Goal: Contribute content: Contribute content

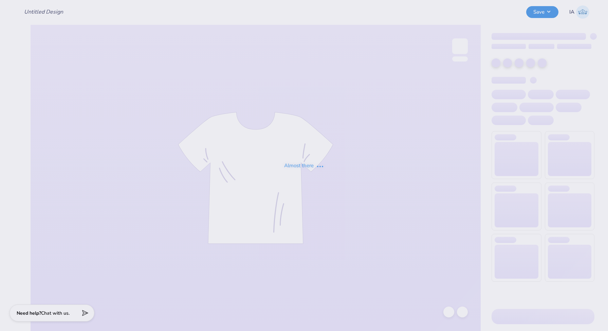
type input "parents wknd tee!"
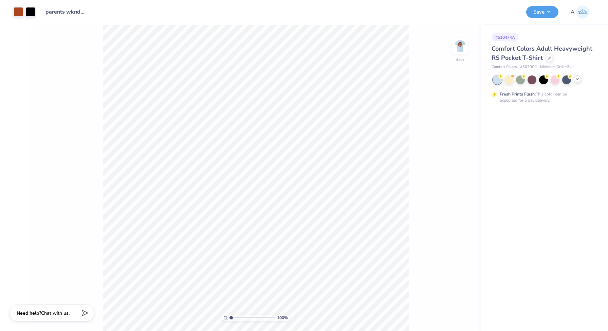
click at [578, 79] on icon at bounding box center [577, 78] width 5 height 5
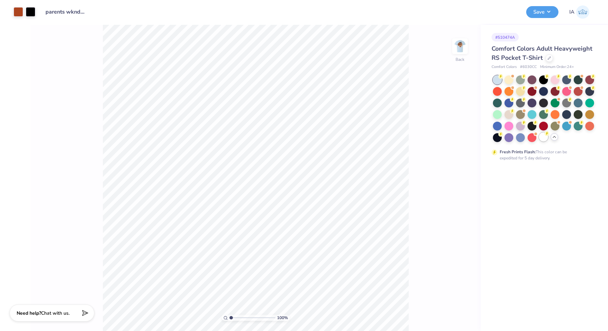
click at [545, 135] on icon at bounding box center [546, 133] width 5 height 5
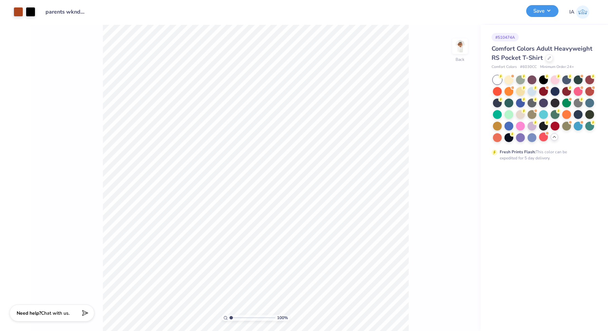
click at [543, 14] on button "Save" at bounding box center [542, 11] width 32 height 12
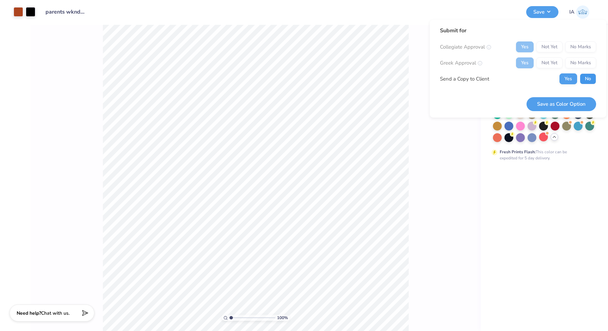
click at [586, 76] on button "No" at bounding box center [588, 78] width 16 height 11
click at [577, 103] on button "Save as Color Option" at bounding box center [561, 104] width 70 height 14
